Goal: Check status: Check status

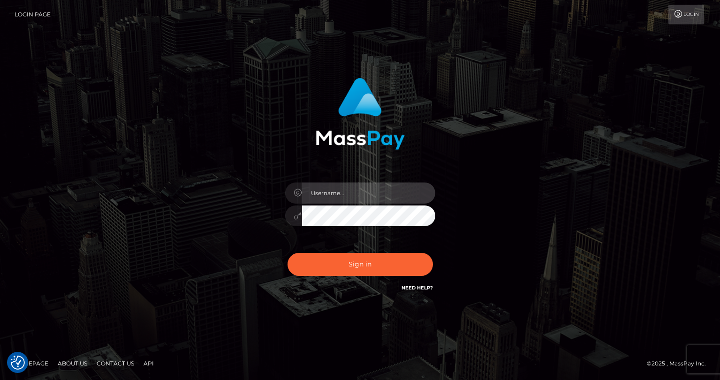
click at [370, 195] on input "text" at bounding box center [368, 192] width 133 height 21
type input "tatyanafansly1"
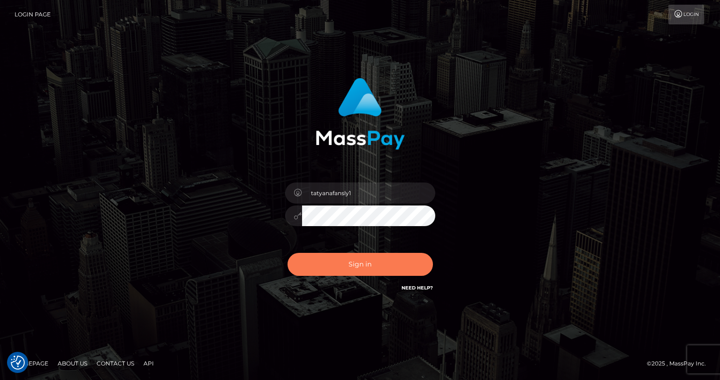
click at [368, 259] on button "Sign in" at bounding box center [359, 264] width 145 height 23
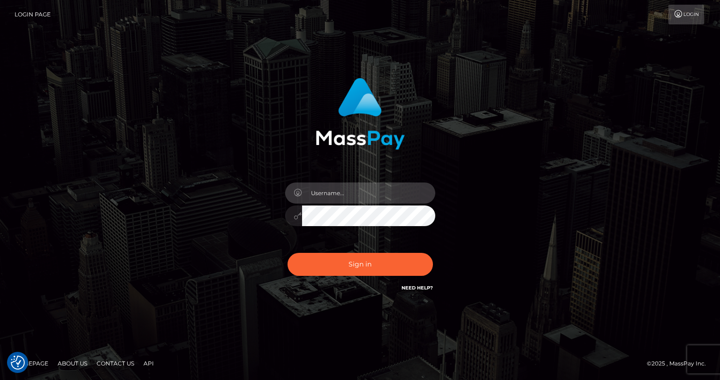
click at [379, 199] on input "text" at bounding box center [368, 192] width 133 height 21
type input "tatyanafansly1"
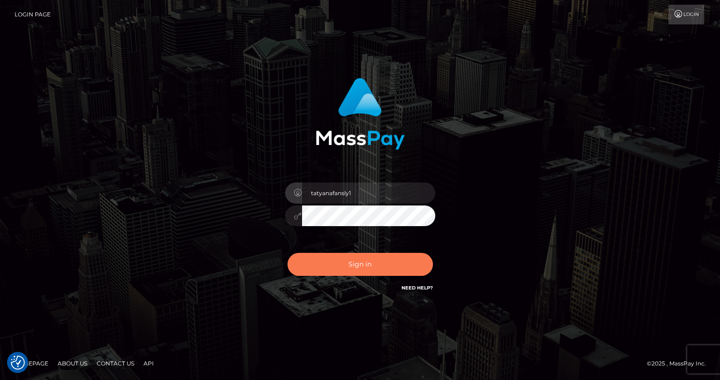
click at [382, 262] on button "Sign in" at bounding box center [359, 264] width 145 height 23
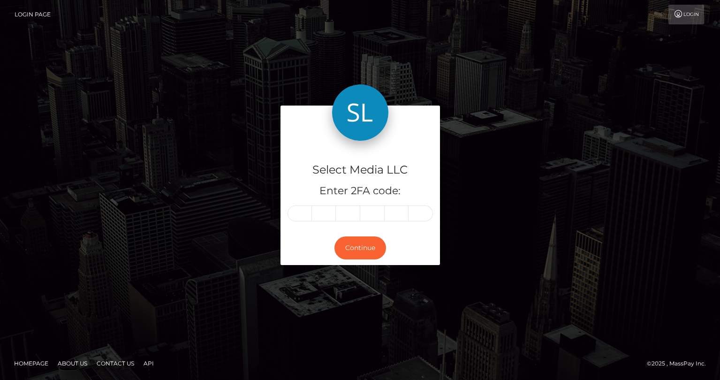
click at [304, 215] on input "text" at bounding box center [299, 213] width 24 height 16
type input "2"
type input "1"
type input "9"
type input "2"
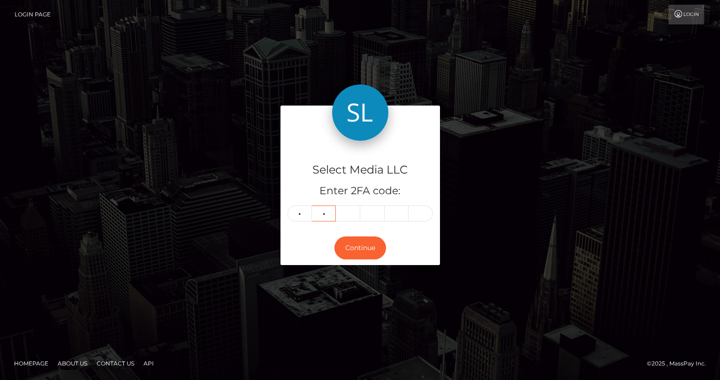
type input "8"
type input "6"
type input "8"
type input "2"
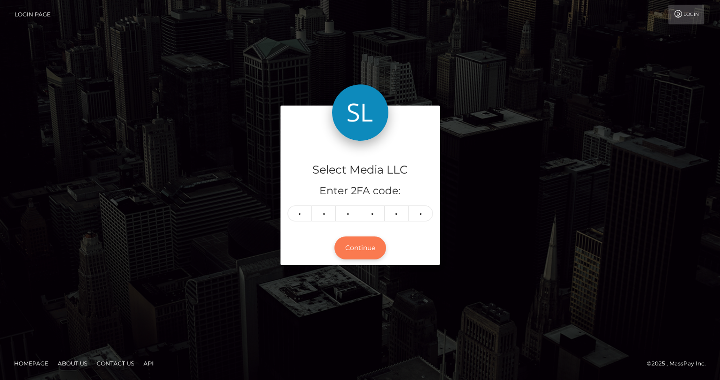
click at [358, 244] on button "Continue" at bounding box center [360, 247] width 52 height 23
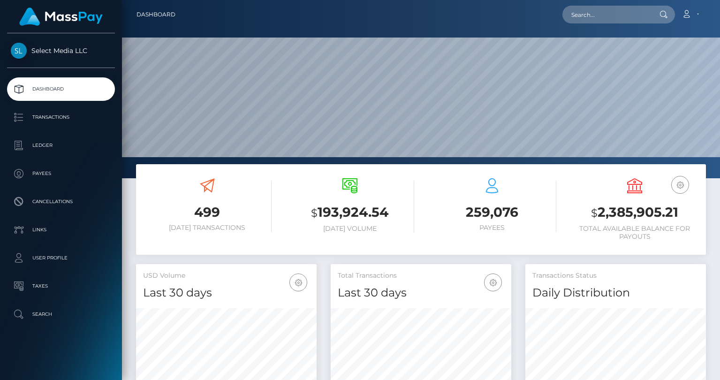
scroll to position [166, 180]
click at [617, 211] on h3 "$ 2,385,905.21" at bounding box center [634, 212] width 128 height 19
copy h3 "2,385,905.21"
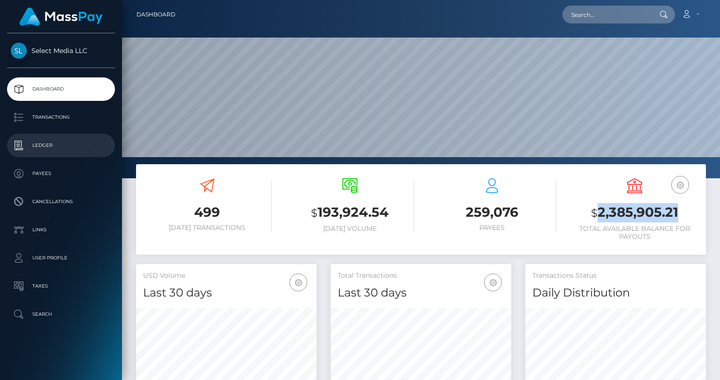
click at [50, 149] on p "Ledger" at bounding box center [61, 145] width 100 height 14
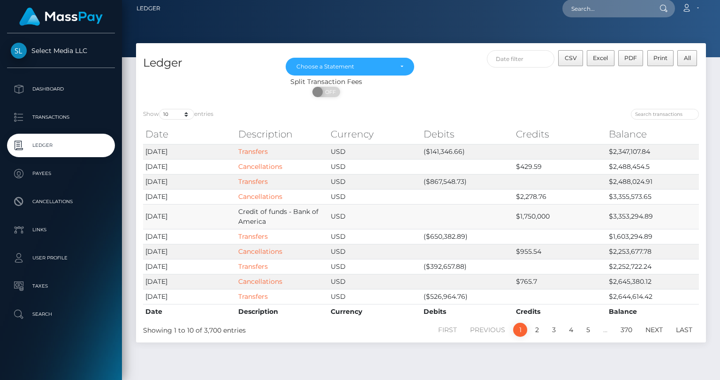
scroll to position [5, 0]
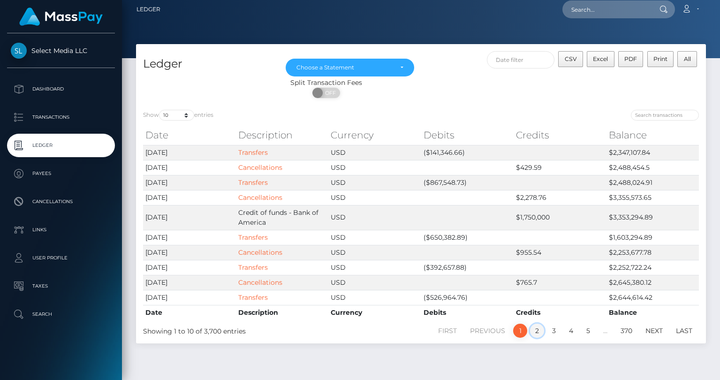
click at [538, 329] on link "2" at bounding box center [537, 330] width 14 height 14
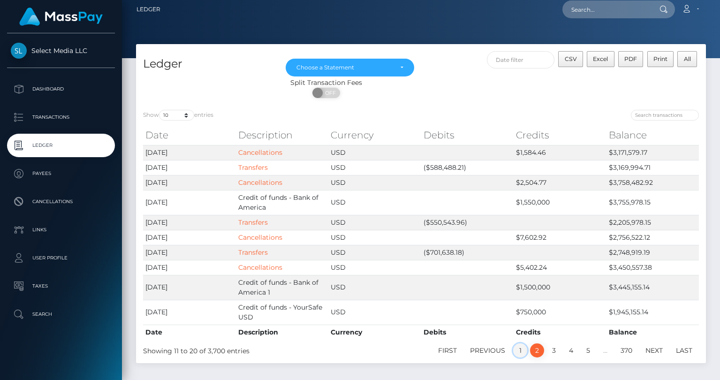
click at [521, 349] on link "1" at bounding box center [520, 350] width 14 height 14
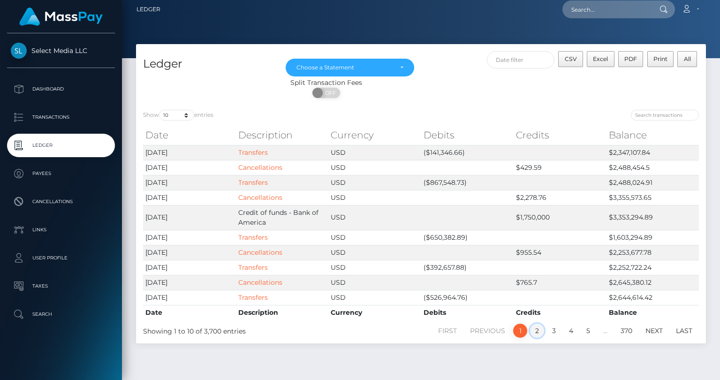
click at [541, 330] on link "2" at bounding box center [537, 330] width 14 height 14
